Goal: Information Seeking & Learning: Learn about a topic

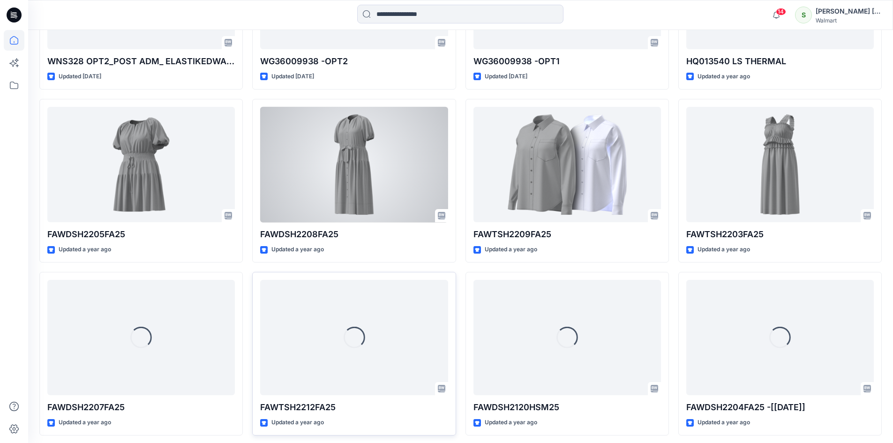
scroll to position [8888, 0]
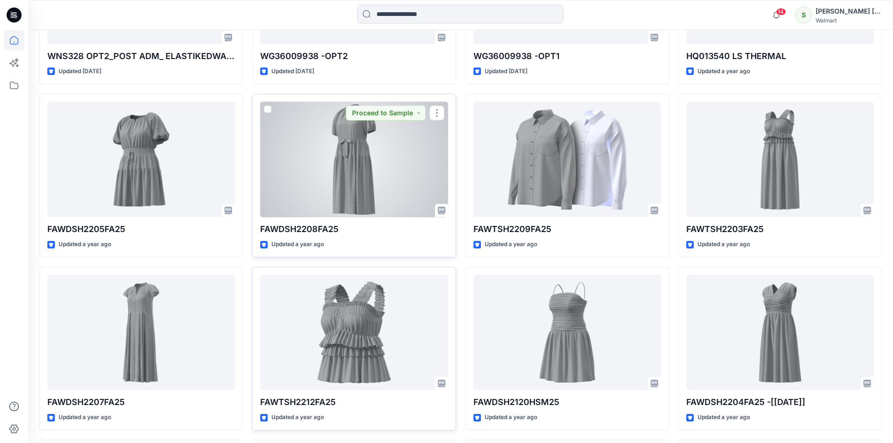
click at [362, 182] on div at bounding box center [354, 160] width 188 height 116
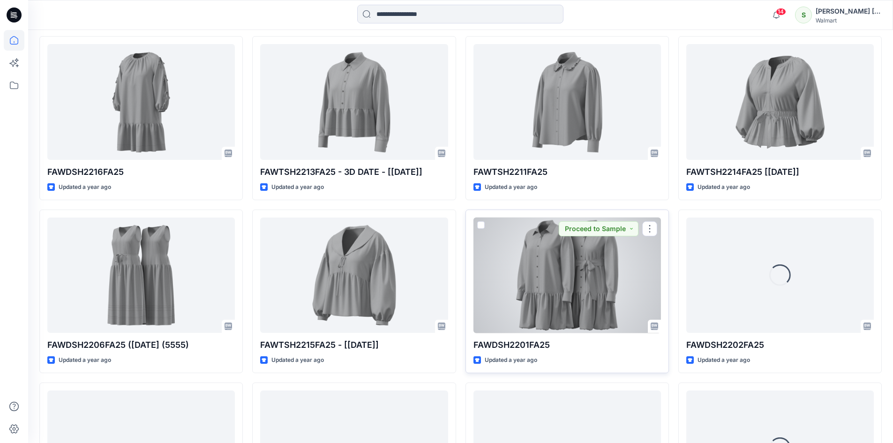
scroll to position [9782, 0]
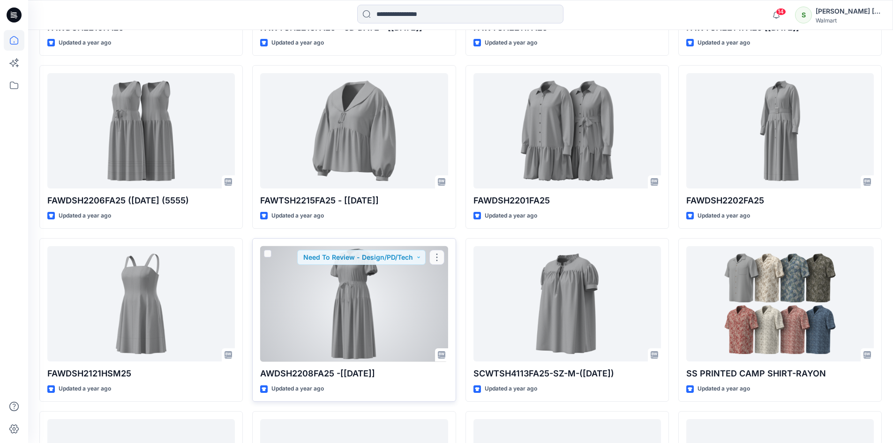
click at [366, 313] on div at bounding box center [354, 304] width 188 height 116
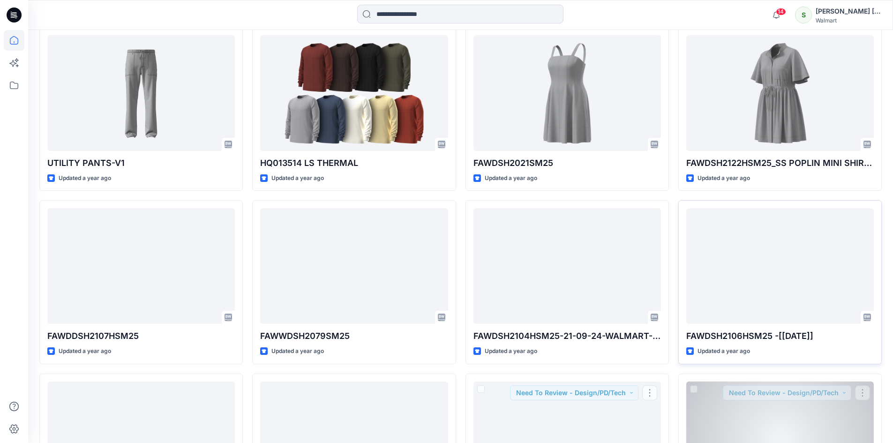
scroll to position [10446, 0]
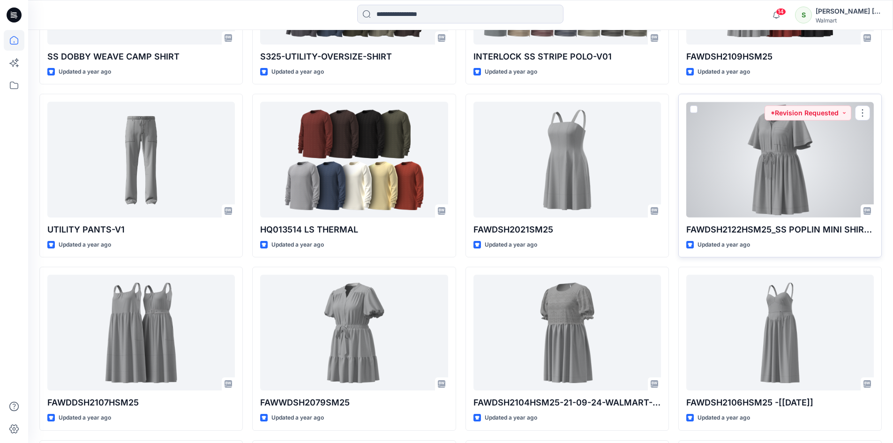
click at [785, 166] on div at bounding box center [781, 160] width 188 height 116
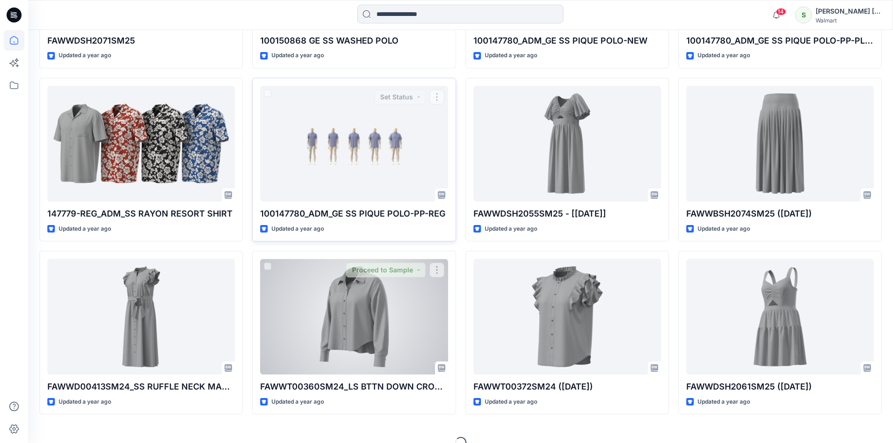
scroll to position [13942, 0]
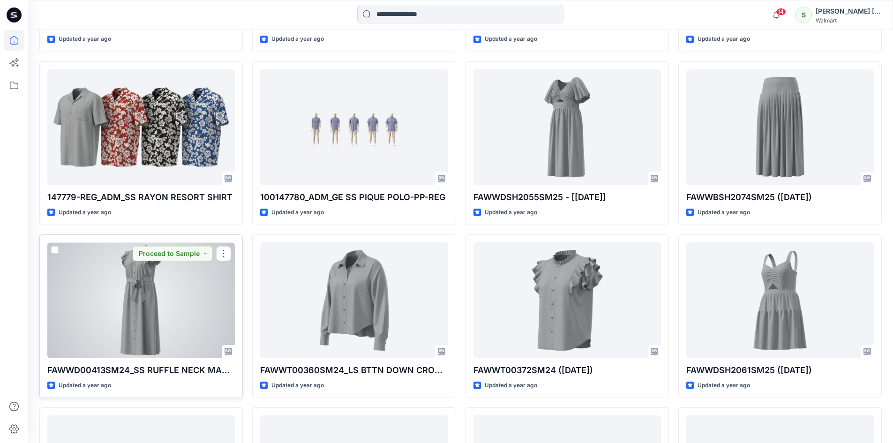
click at [136, 286] on div at bounding box center [141, 300] width 188 height 116
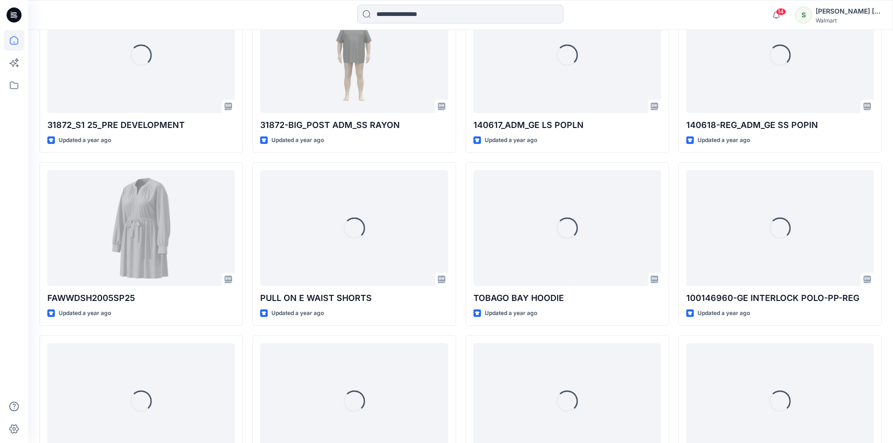
scroll to position [15922, 0]
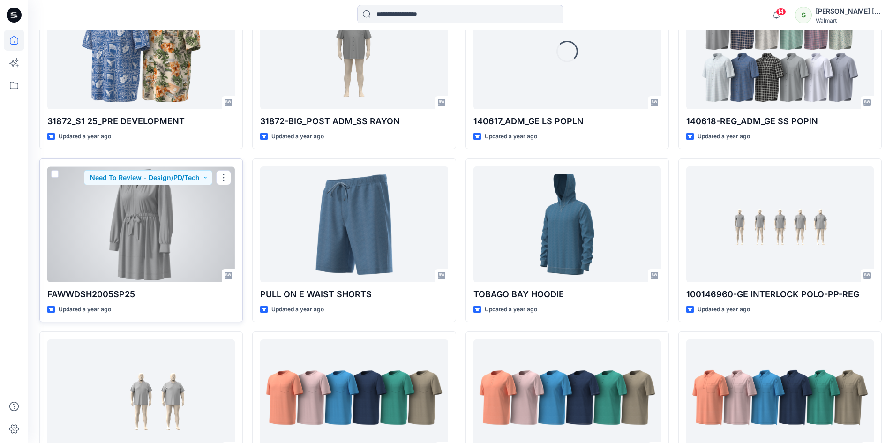
click at [144, 227] on div at bounding box center [141, 224] width 188 height 116
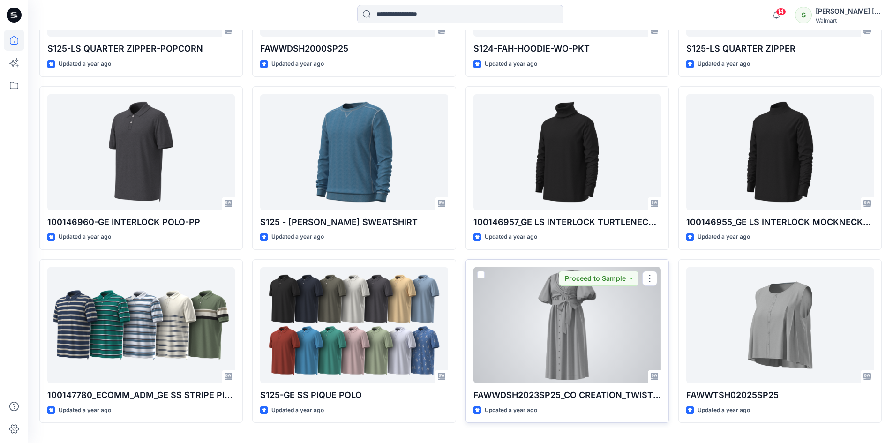
scroll to position [16539, 0]
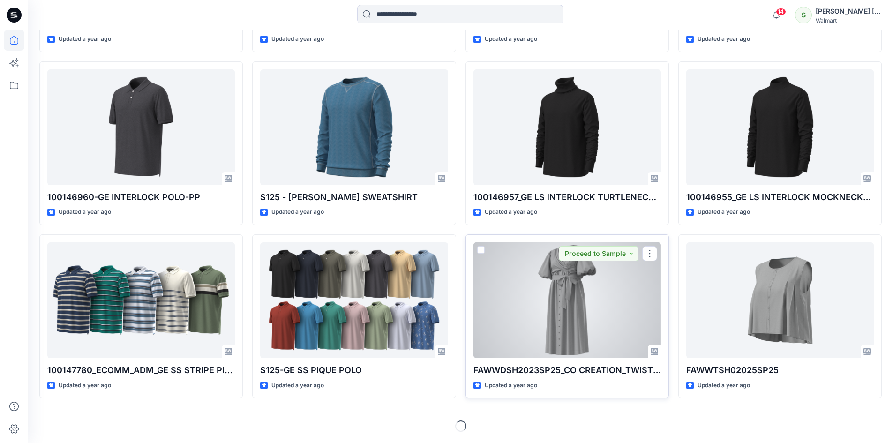
click at [575, 277] on div at bounding box center [568, 300] width 188 height 116
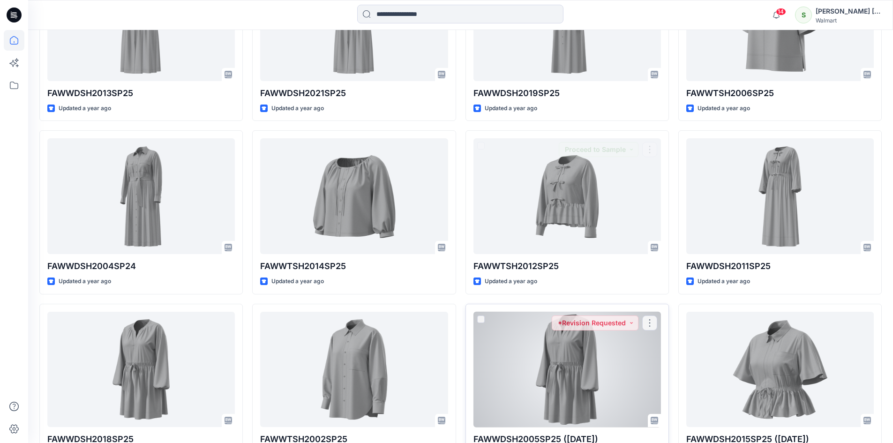
scroll to position [17059, 0]
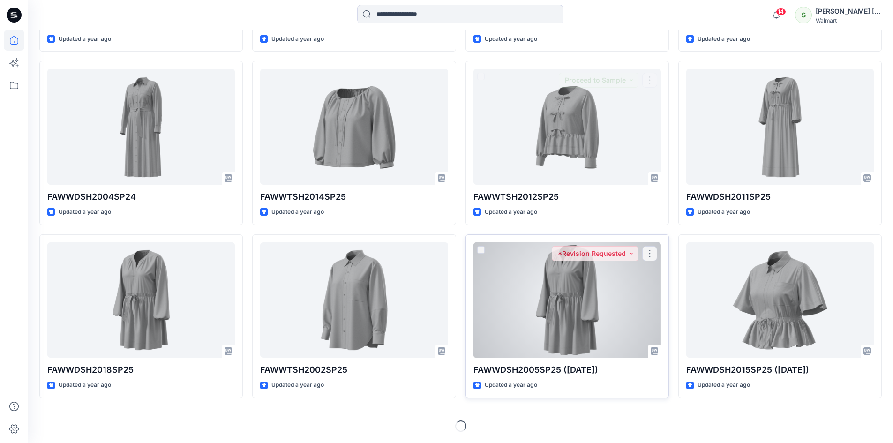
click at [587, 315] on div at bounding box center [568, 300] width 188 height 116
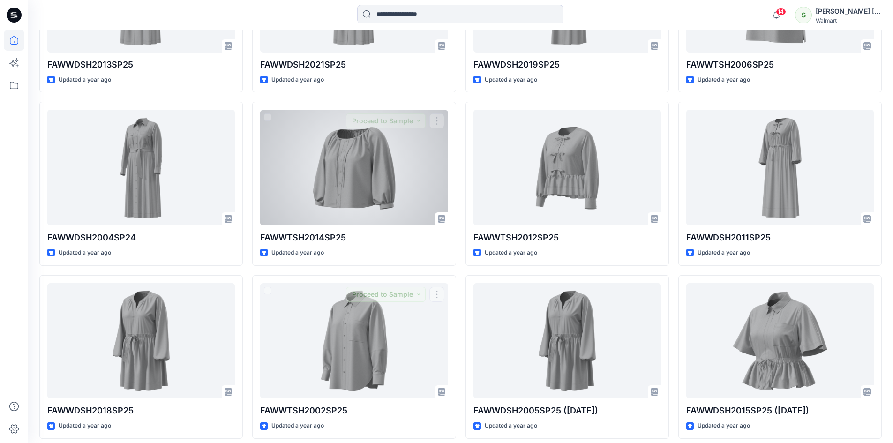
scroll to position [17012, 0]
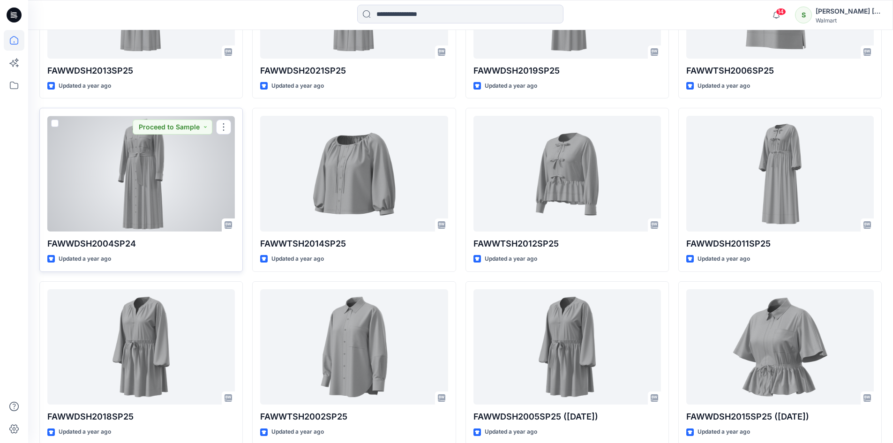
click at [150, 180] on div at bounding box center [141, 174] width 188 height 116
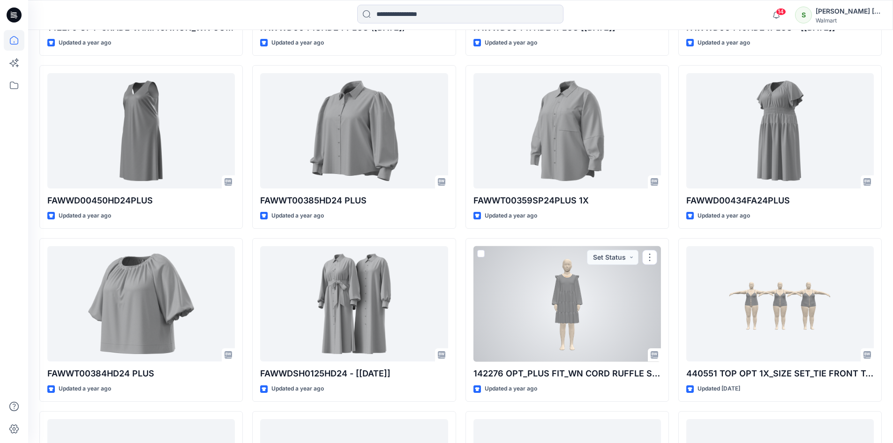
scroll to position [17906, 0]
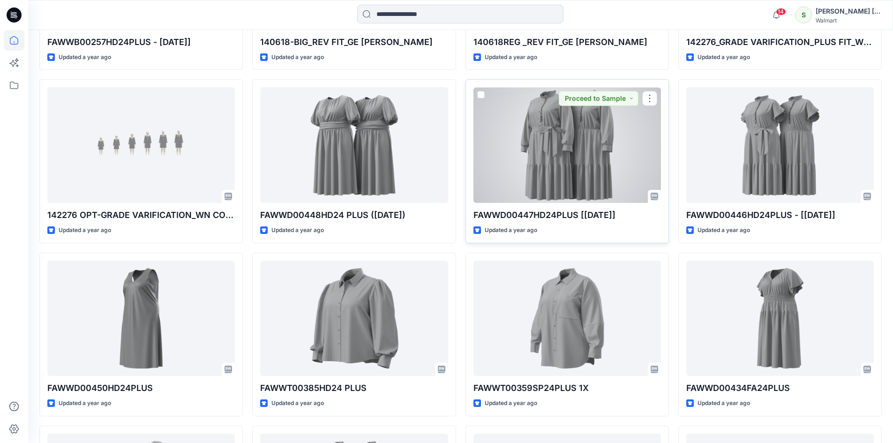
click at [513, 180] on div at bounding box center [568, 145] width 188 height 116
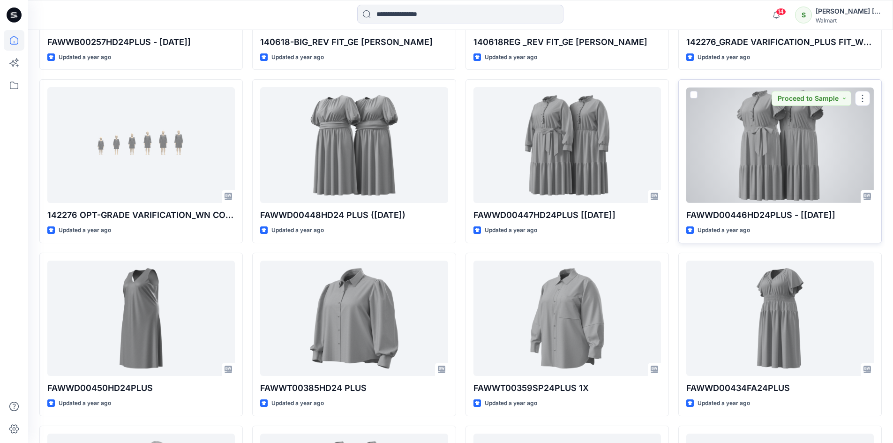
click at [759, 143] on div at bounding box center [781, 145] width 188 height 116
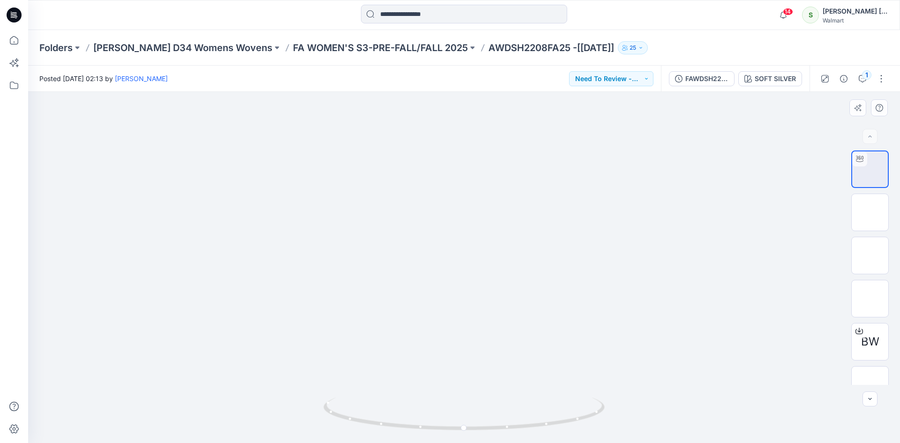
drag, startPoint x: 503, startPoint y: 194, endPoint x: 478, endPoint y: 198, distance: 25.2
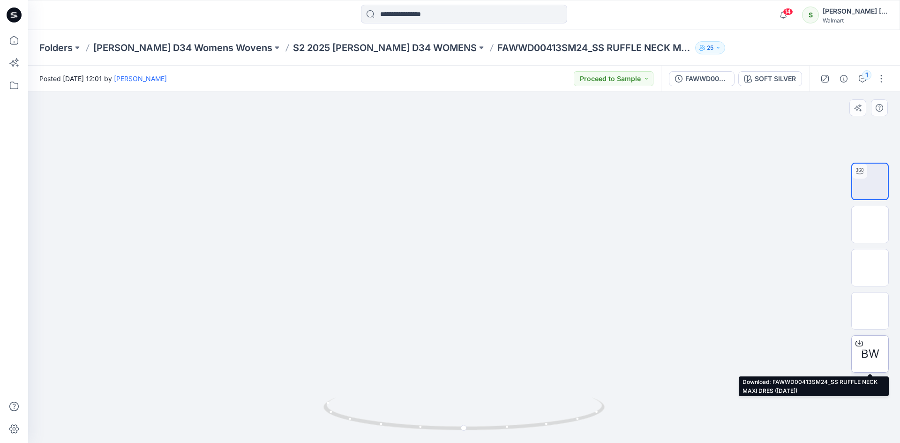
click at [859, 344] on icon at bounding box center [860, 344] width 8 height 8
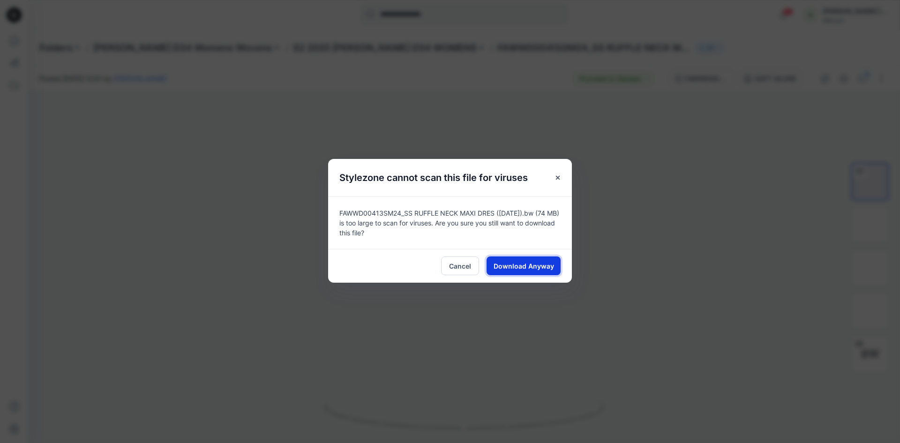
click at [522, 266] on span "Download Anyway" at bounding box center [524, 266] width 61 height 10
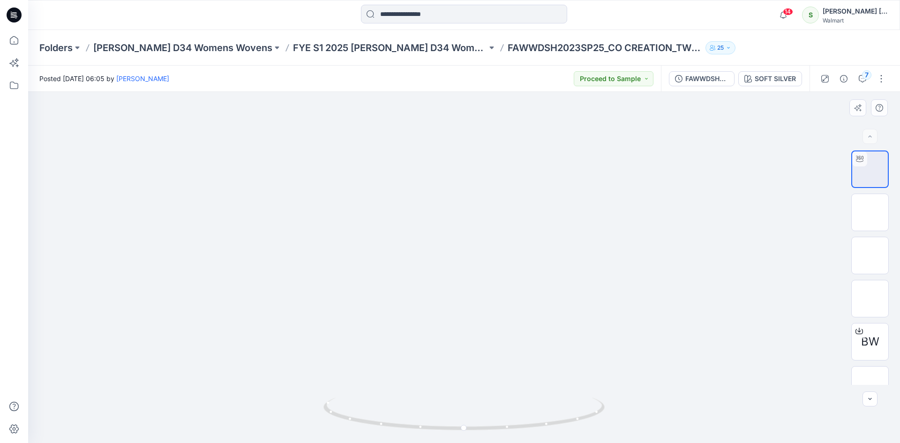
drag, startPoint x: 503, startPoint y: 189, endPoint x: 495, endPoint y: 219, distance: 30.7
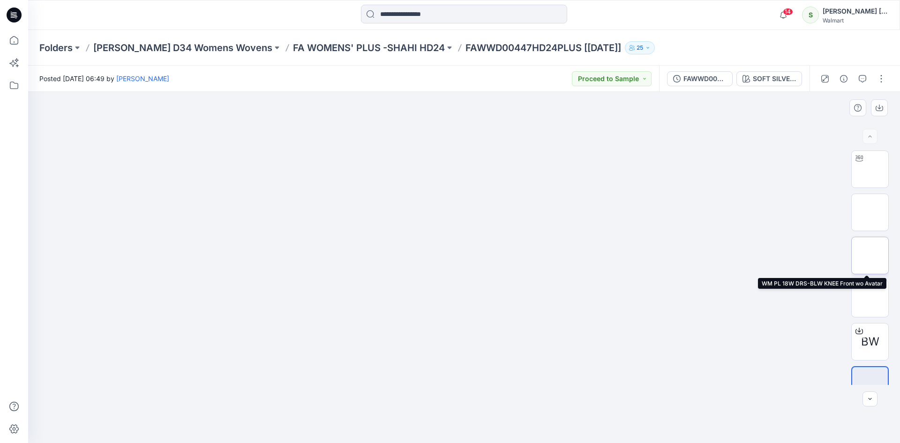
click at [870, 256] on img at bounding box center [870, 256] width 0 height 0
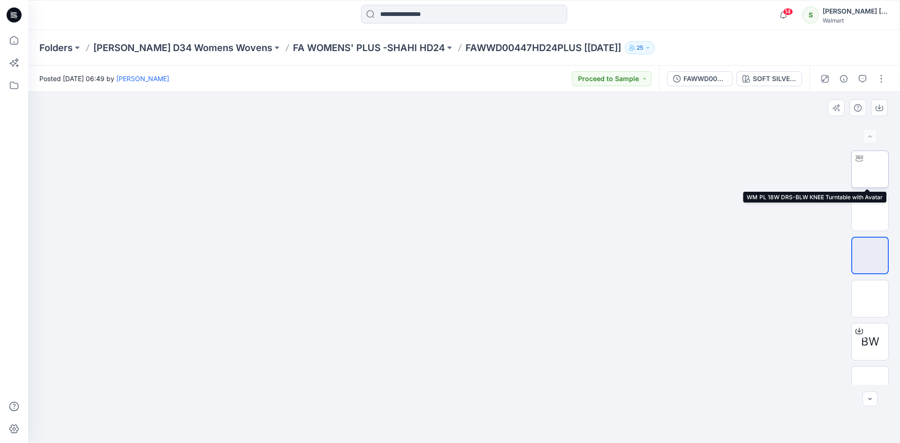
click at [870, 169] on img at bounding box center [870, 169] width 0 height 0
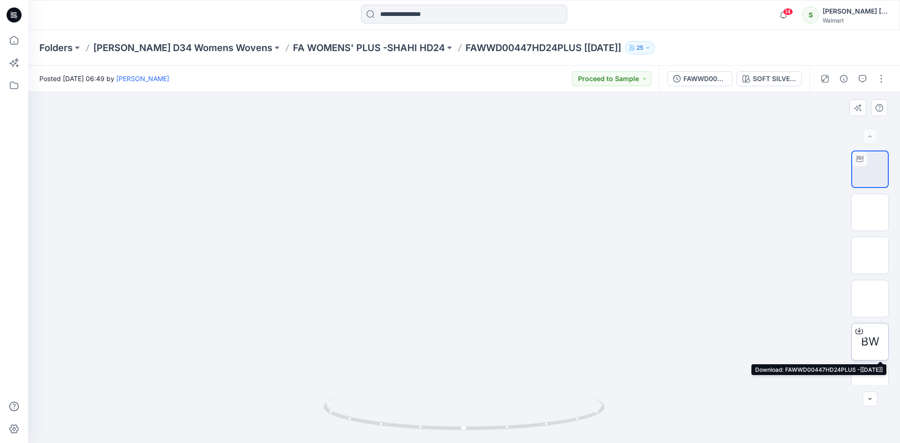
click at [856, 329] on icon at bounding box center [860, 331] width 8 height 5
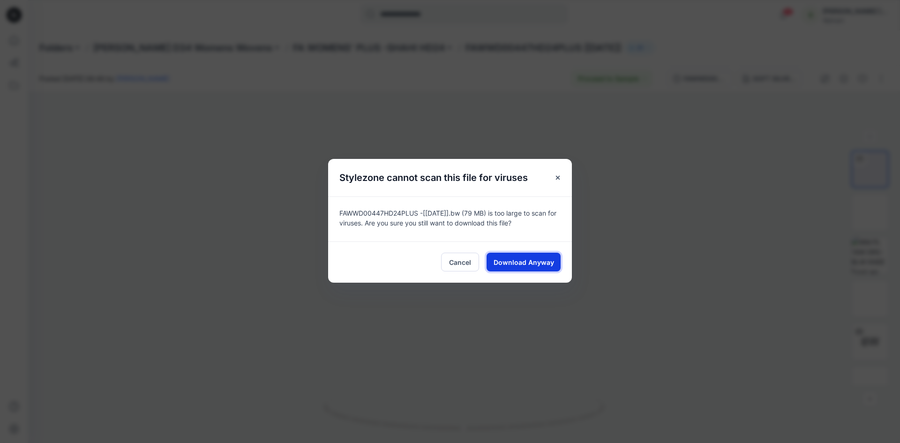
click at [536, 261] on span "Download Anyway" at bounding box center [524, 262] width 61 height 10
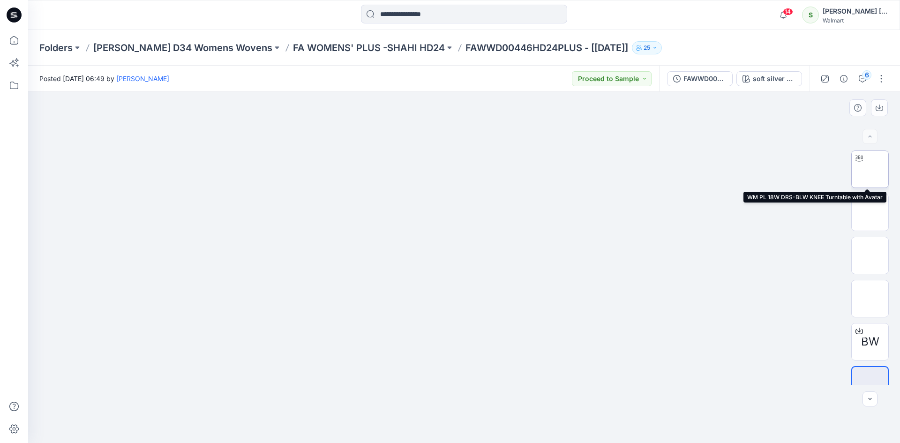
click at [870, 169] on img at bounding box center [870, 169] width 0 height 0
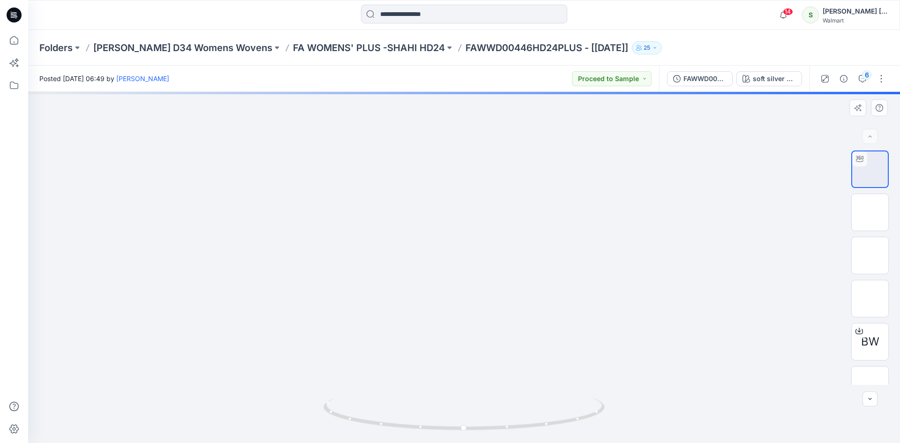
drag, startPoint x: 518, startPoint y: 252, endPoint x: 453, endPoint y: 251, distance: 65.7
drag, startPoint x: 479, startPoint y: 254, endPoint x: 413, endPoint y: 254, distance: 66.1
click at [413, 50] on img at bounding box center [464, 50] width 440 height 0
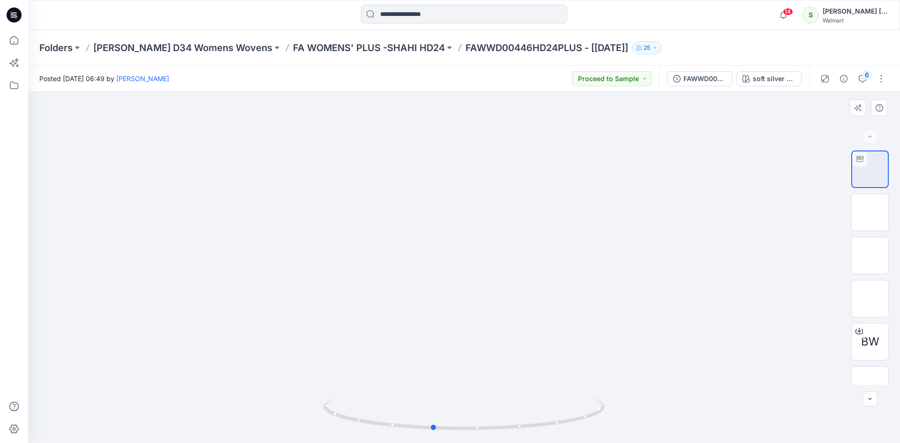
drag, startPoint x: 455, startPoint y: 286, endPoint x: 432, endPoint y: 295, distance: 24.8
click at [432, 295] on div at bounding box center [464, 267] width 872 height 351
